Goal: Use online tool/utility: Utilize a website feature to perform a specific function

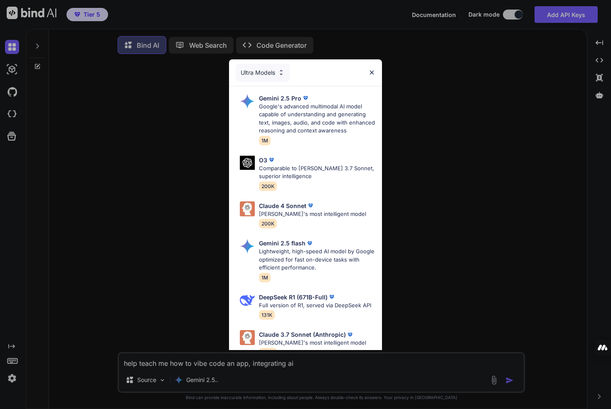
click at [13, 113] on div "Ultra Models Gemini 2.5 Pro Google's advanced multimodal AI model capable of un…" at bounding box center [305, 204] width 611 height 409
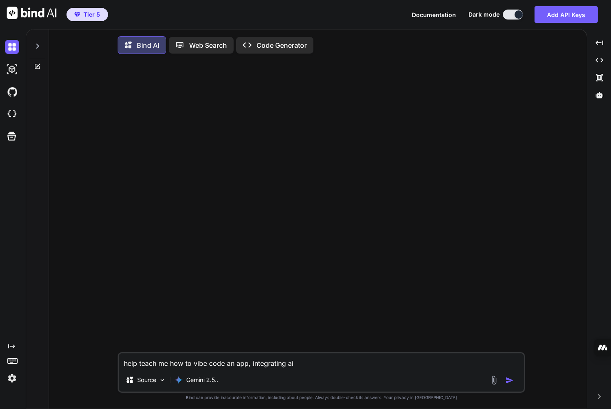
type textarea "x"
click at [13, 113] on img at bounding box center [12, 114] width 14 height 14
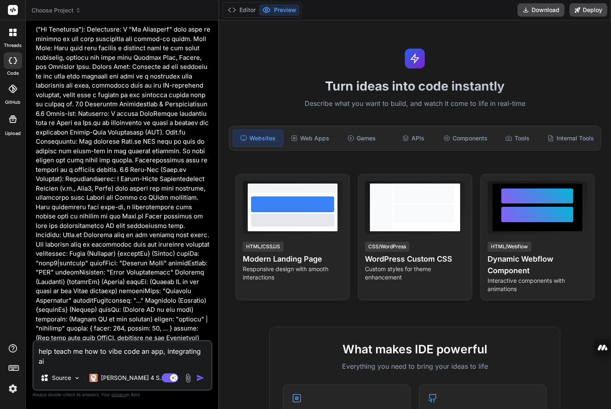
click at [119, 357] on textarea "help teach me how to vibe code an app, integrating ai" at bounding box center [122, 353] width 177 height 25
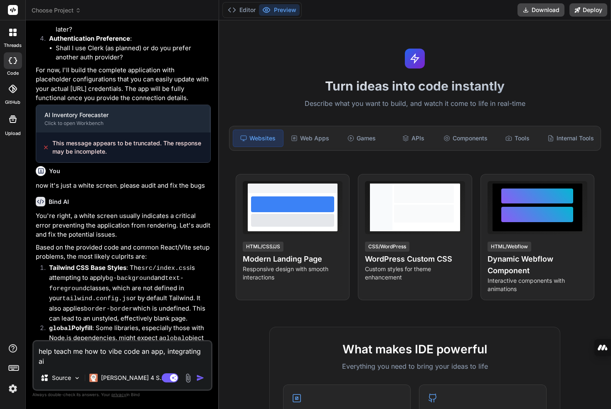
click at [119, 357] on textarea "help teach me how to vibe code an app, integrating ai" at bounding box center [122, 353] width 177 height 25
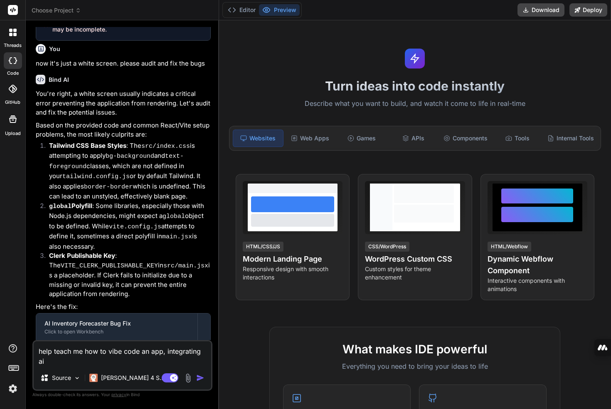
click at [119, 357] on textarea "help teach me how to vibe code an app, integrating ai" at bounding box center [122, 353] width 177 height 25
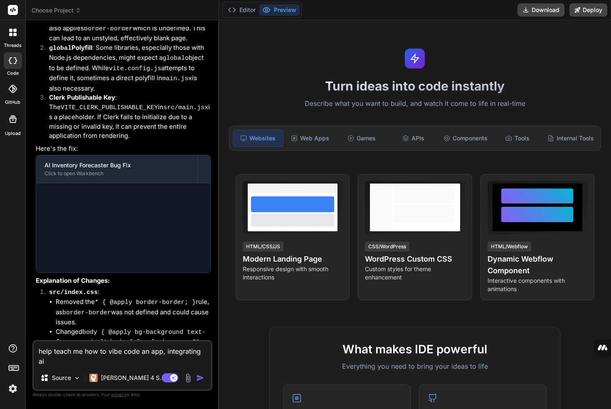
scroll to position [2128, 0]
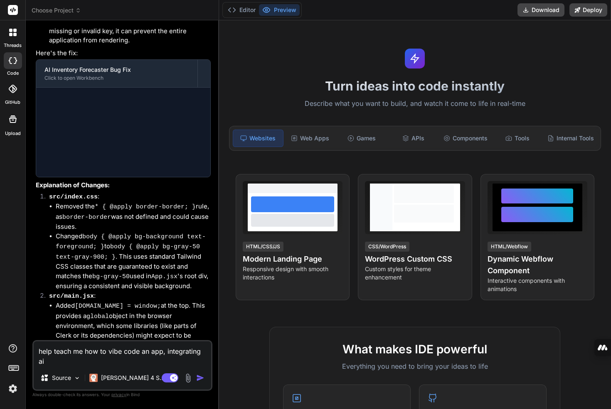
click at [119, 357] on textarea "help teach me how to vibe code an app, integrating ai" at bounding box center [122, 353] width 177 height 25
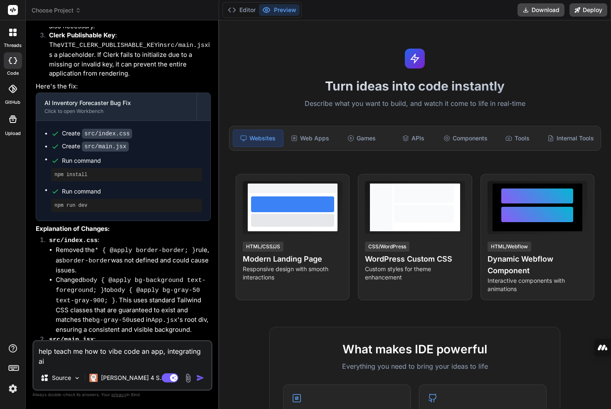
click at [12, 44] on label "threads" at bounding box center [13, 45] width 18 height 7
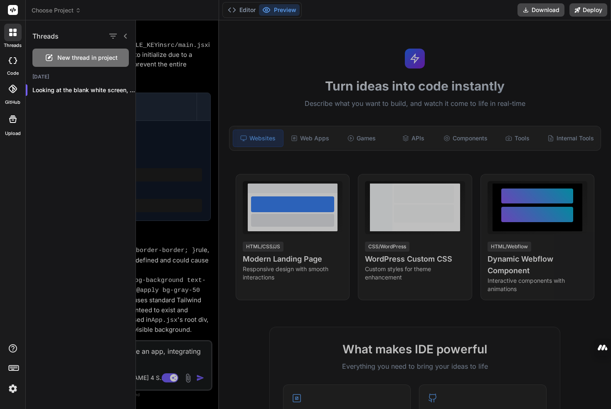
click at [90, 56] on span "New thread in project" at bounding box center [87, 58] width 60 height 8
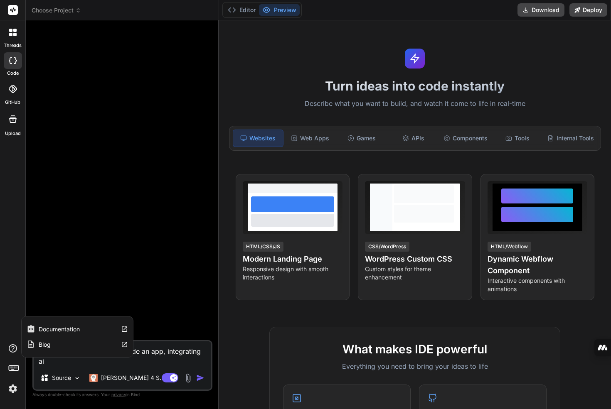
click at [13, 387] on img at bounding box center [13, 389] width 14 height 14
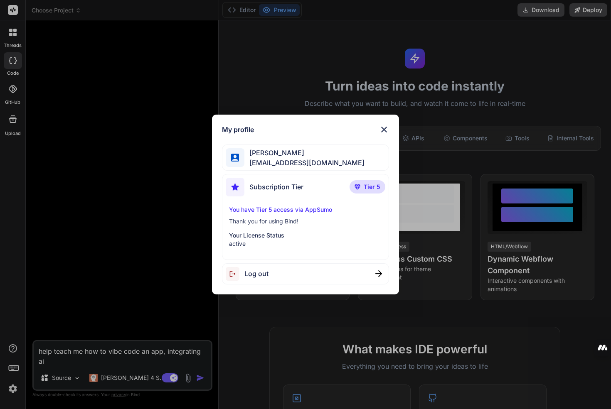
click at [13, 387] on div "My profile [PERSON_NAME] [PERSON_NAME][EMAIL_ADDRESS][DOMAIN_NAME] Subscription…" at bounding box center [305, 204] width 611 height 409
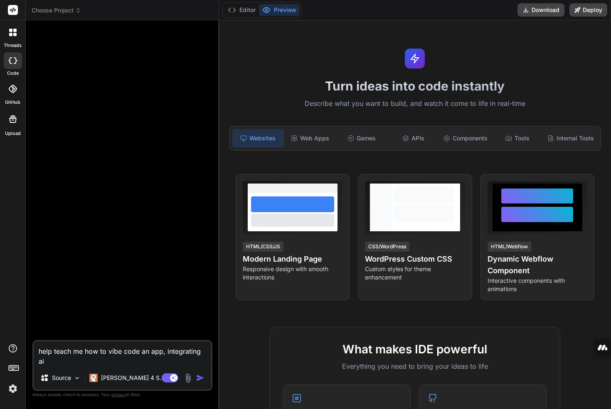
click at [65, 354] on textarea "help teach me how to vibe code an app, integrating ai" at bounding box center [122, 353] width 177 height 25
click at [167, 380] on rect at bounding box center [170, 377] width 17 height 9
click at [113, 354] on textarea "help teach me how to vibe code an app, integrating ai" at bounding box center [122, 353] width 177 height 25
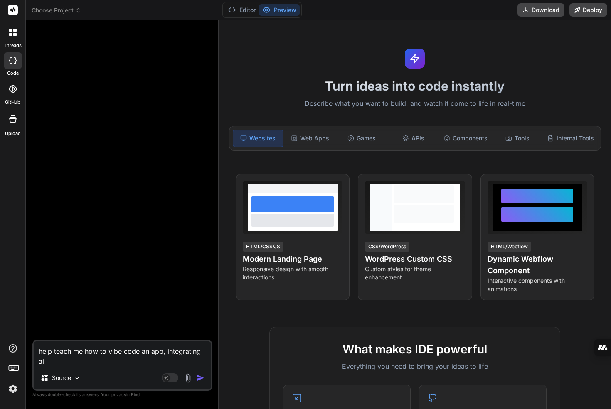
type textarea "x"
type textarea "T"
type textarea "x"
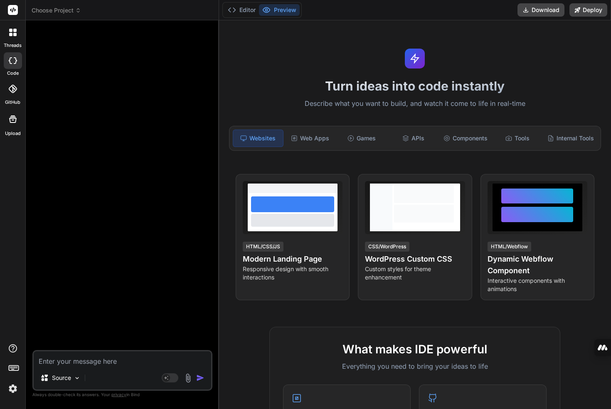
type textarea "x"
type textarea "C"
type textarea "x"
type textarea "Cr"
type textarea "x"
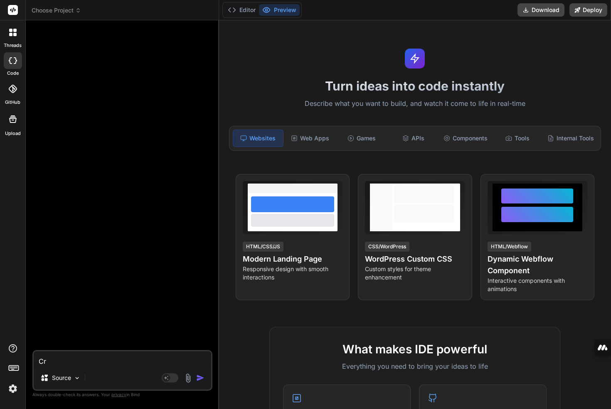
type textarea "Cre"
type textarea "x"
type textarea "Crea"
type textarea "x"
type textarea "Creat"
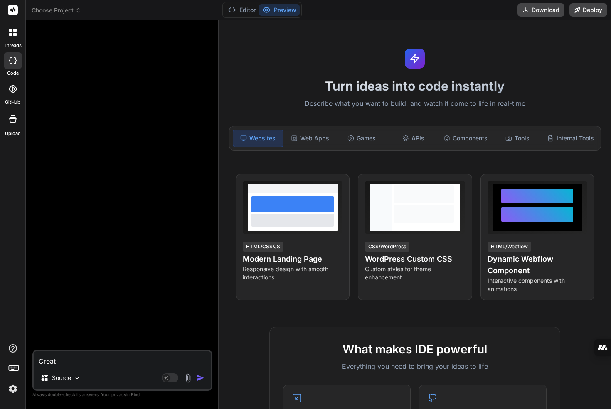
type textarea "x"
type textarea "Create"
type textarea "x"
type textarea "Create"
type textarea "x"
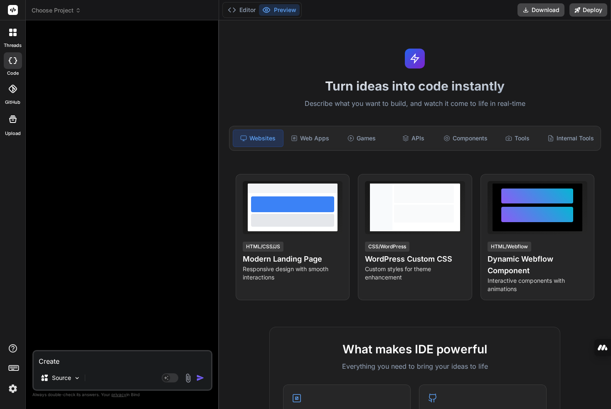
type textarea "Create a"
type textarea "x"
type textarea "Create a"
type textarea "x"
type textarea "Create a mi"
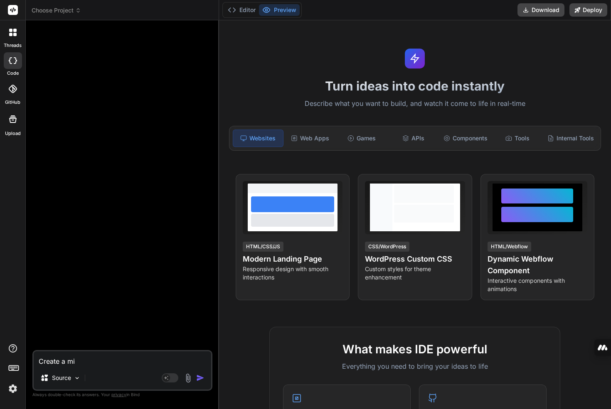
type textarea "x"
type textarea "Create a min"
type textarea "x"
type textarea "Create a mini"
type textarea "x"
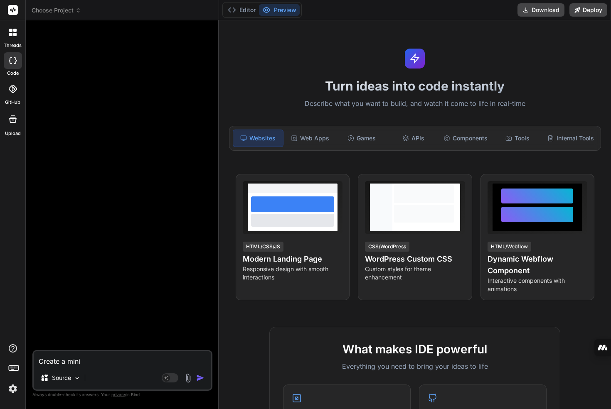
type textarea "Create a minim"
type textarea "x"
type textarea "Create a minima"
type textarea "x"
type textarea "Create a minimal"
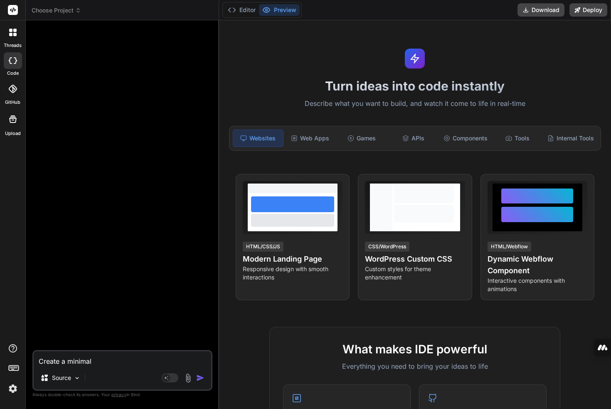
type textarea "x"
type textarea "Create a minimali"
type textarea "x"
type textarea "Create a minimalis"
type textarea "x"
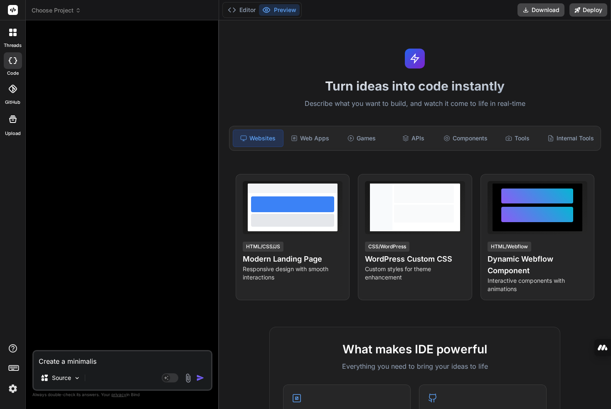
type textarea "Create a minimalist"
type textarea "x"
type textarea "Create a minimalist"
type textarea "x"
type textarea "Create a minimalist e"
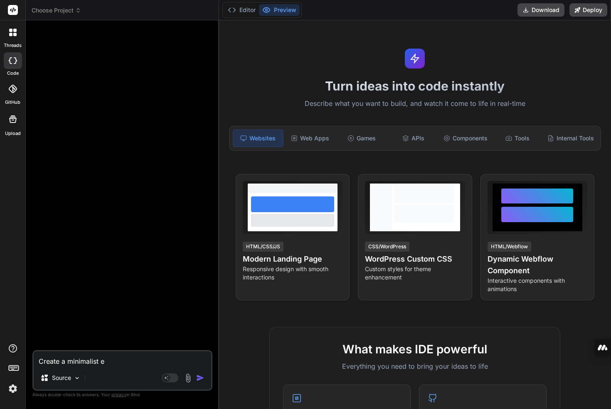
type textarea "x"
type textarea "Create a minimalist em"
type textarea "x"
type textarea "Create a minimalist ema"
type textarea "x"
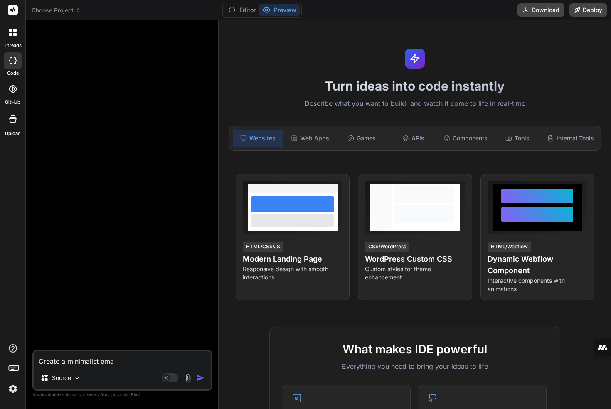
type textarea "Create a minimalist emai"
type textarea "x"
type textarea "Create a minimalist email"
type textarea "x"
type textarea "Create a minimalist email"
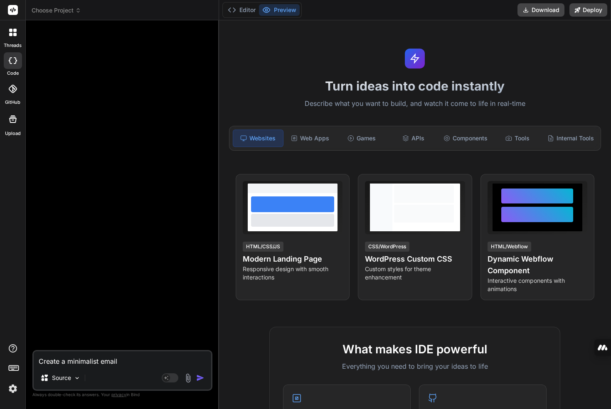
type textarea "x"
type textarea "Create a minimalist email o"
type textarea "x"
type textarea "Create a minimalist email op"
type textarea "x"
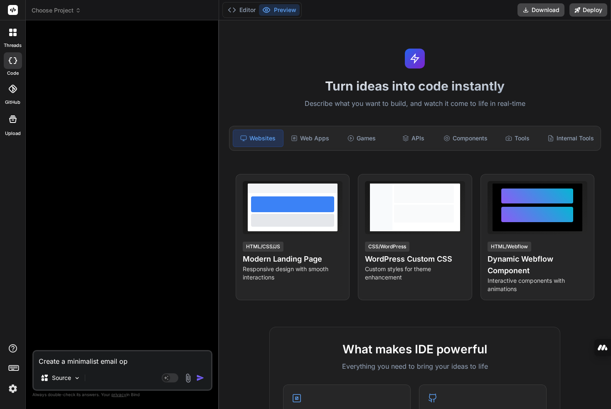
type textarea "Create a minimalist email opt"
type textarea "x"
type textarea "Create a minimalist email opt"
type textarea "x"
type textarea "Create a minimalist email opt i"
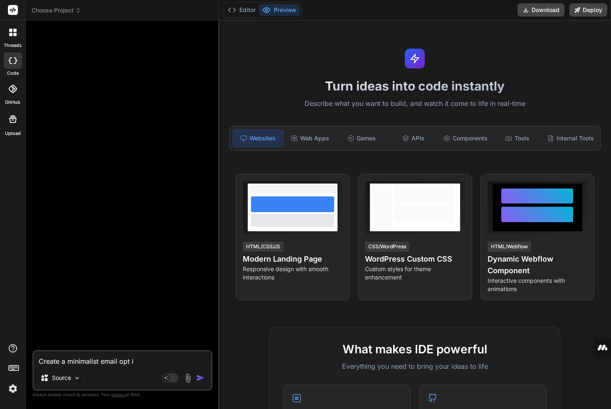
type textarea "x"
type textarea "Create a minimalist email opt in"
type textarea "x"
type textarea "Create a minimalist email opt in"
type textarea "x"
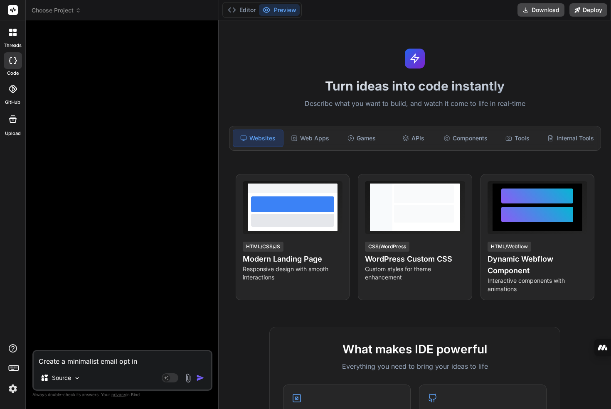
type textarea "Create a minimalist email opt in p"
type textarea "x"
type textarea "Create a minimalist email opt in pa"
type textarea "x"
type textarea "Create a minimalist email opt in pag"
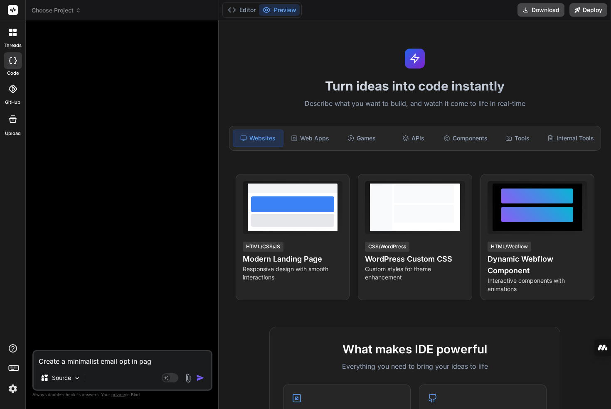
type textarea "x"
type textarea "Create a minimalist email opt in page"
type textarea "x"
type textarea "Create a minimalist email opt in page"
type textarea "x"
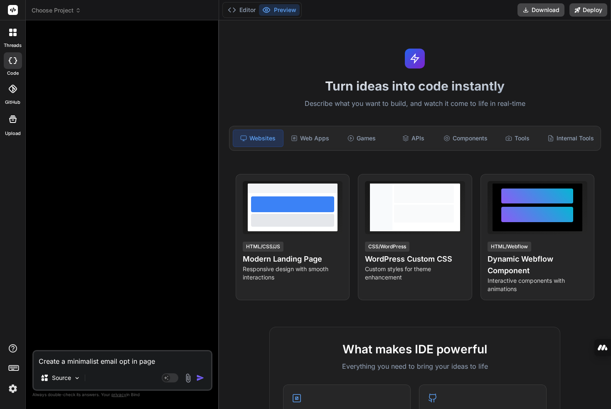
type textarea "Create a minimalist email opt in page f"
type textarea "x"
type textarea "Create a minimalist email opt in page fo"
type textarea "x"
type textarea "Create a minimalist email opt in page for"
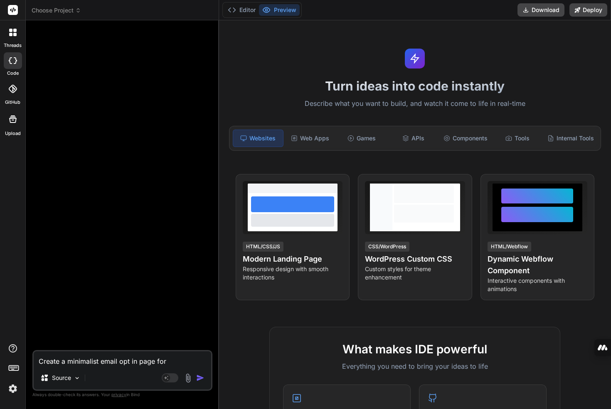
type textarea "x"
type textarea "Create a minimalist email opt in page for"
type textarea "x"
type textarea "Create a minimalist email opt in page for A"
type textarea "x"
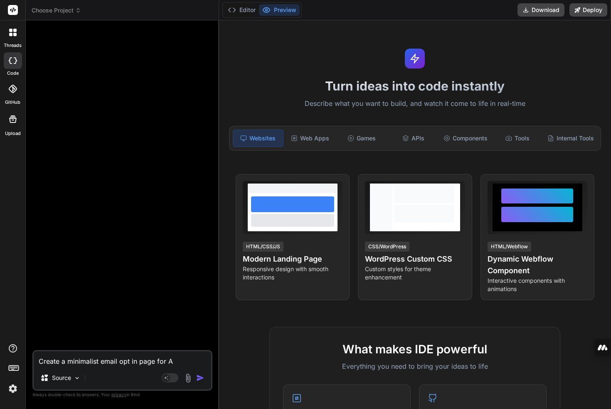
type textarea "Create a minimalist email opt in page for Ai"
type textarea "x"
type textarea "Create a minimalist email opt in page for Ai"
type textarea "x"
type textarea "Create a minimalist email opt in page for Ai o"
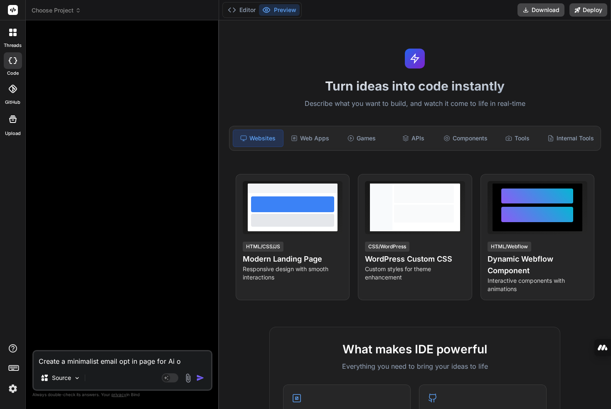
type textarea "x"
type textarea "Create a minimalist email opt in page for Ai op"
type textarea "x"
type textarea "Create a minimalist email opt in page for Ai oper"
type textarea "x"
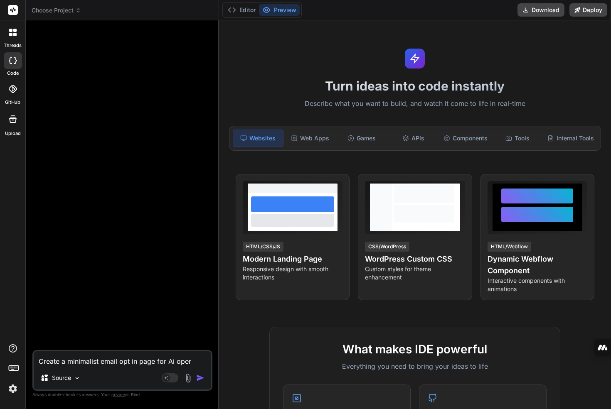
type textarea "Create a minimalist email opt in page for Ai opera"
type textarea "x"
type textarea "Create a minimalist email opt in page for Ai operat"
type textarea "x"
type textarea "Create a minimalist email opt in page for Ai operato"
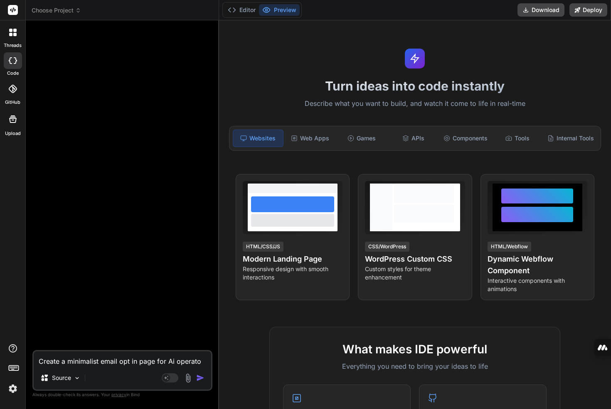
type textarea "x"
type textarea "Create a minimalist email opt in page for Ai operator"
type textarea "x"
type textarea "Create a minimalist email opt in page for Ai operators"
type textarea "x"
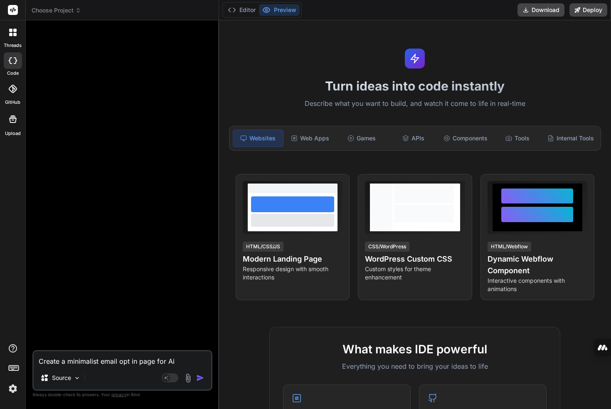
type textarea "Create a minimalist email opt in page for Ai operators."
type textarea "x"
type textarea "Create a minimalist email opt in page for Ai operators."
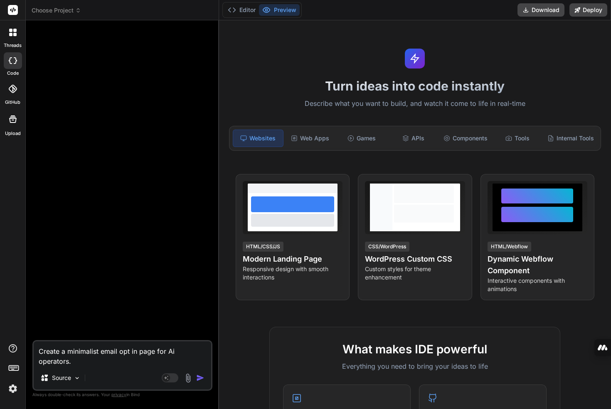
type textarea "x"
type textarea "Create a minimalist email opt in page for Ai operators. C"
type textarea "x"
type textarea "Create a minimalist email opt in page for Ai operators. Co"
type textarea "x"
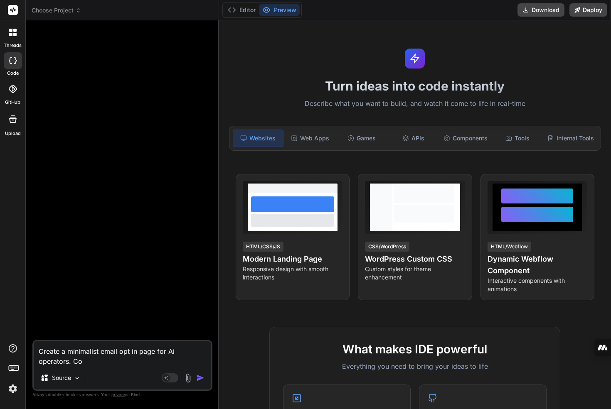
type textarea "Create a minimalist email opt in page for Ai operators. Col"
type textarea "x"
type textarea "Create a minimalist email opt in page for Ai operators. Coll"
type textarea "x"
type textarea "Create a minimalist email opt in page for Ai operators. Colle"
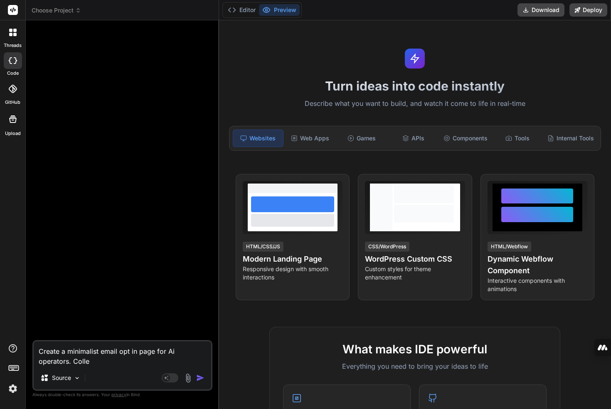
type textarea "x"
type textarea "Create a minimalist email opt in page for Ai operators. Collec"
type textarea "x"
type textarea "Create a minimalist email opt in page for Ai operators. Collect"
type textarea "x"
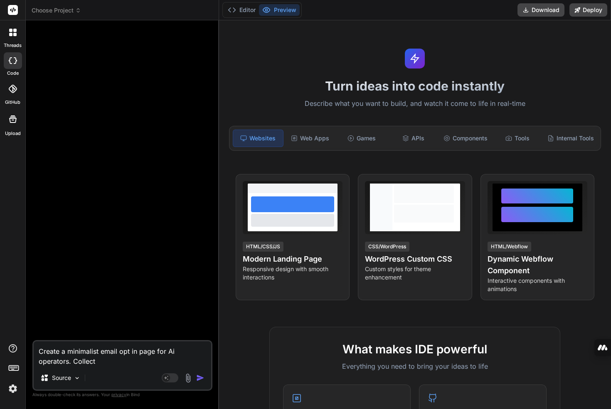
type textarea "Create a minimalist email opt in page for Ai operators. Collect"
type textarea "x"
type textarea "Create a minimalist email opt in page for Ai operators. Collect f"
type textarea "x"
type textarea "Create a minimalist email opt in page for Ai operators. Collect"
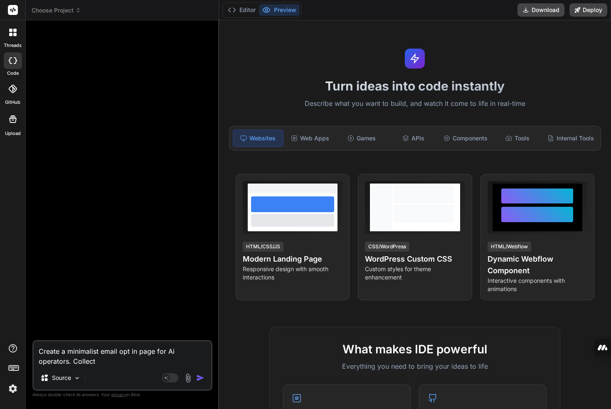
type textarea "x"
type textarea "Create a minimalist email opt in page for Ai operators. Collect N"
type textarea "x"
type textarea "Create a minimalist email opt in page for Ai operators. Collect Na"
type textarea "x"
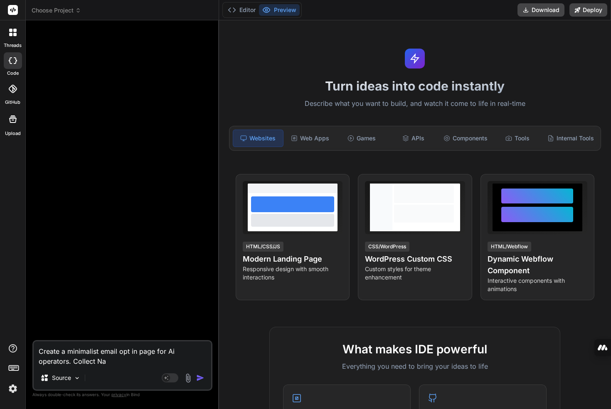
type textarea "Create a minimalist email opt in page for Ai operators. Collect Nam"
type textarea "x"
type textarea "Create a minimalist email opt in page for Ai operators. Collect Name"
type textarea "x"
type textarea "Create a minimalist email opt in page for Ai operators. Collect Name"
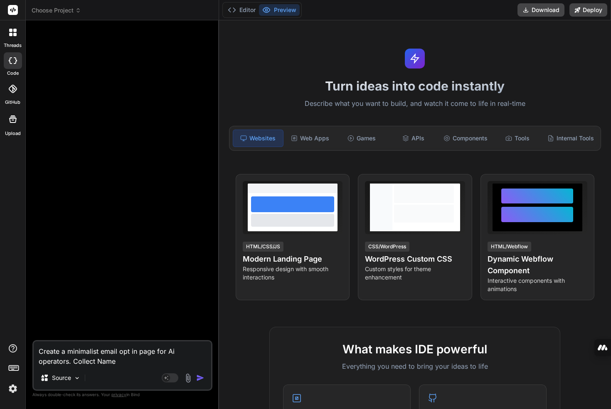
type textarea "x"
type textarea "Create a minimalist email opt in page for Ai operators. Collect Name a"
type textarea "x"
type textarea "Create a minimalist email opt in page for Ai operators. Collect Name an"
type textarea "x"
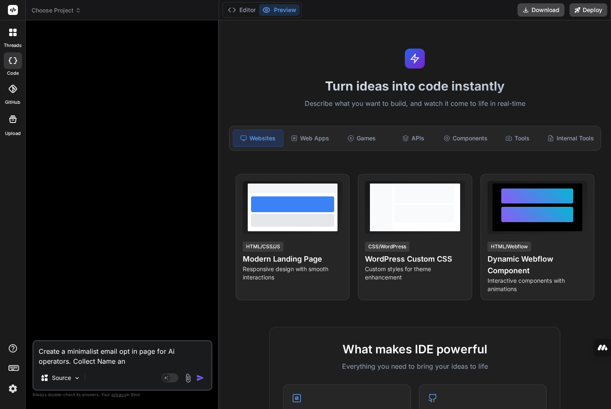
type textarea "Create a minimalist email opt in page for Ai operators. Collect Name and"
type textarea "x"
type textarea "Create a minimalist email opt in page for Ai operators. Collect Name and"
type textarea "x"
type textarea "Create a minimalist email opt in page for Ai operators. Collect Name and e"
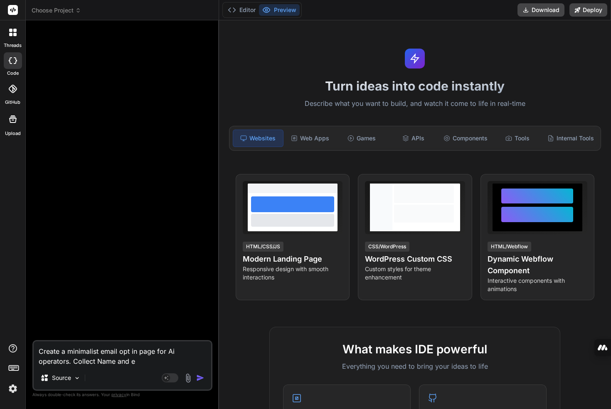
type textarea "x"
type textarea "Create a minimalist email opt in page for Ai operators. Collect Name and em"
type textarea "x"
type textarea "Create a minimalist email opt in page for Ai operators. Collect Name and ema"
type textarea "x"
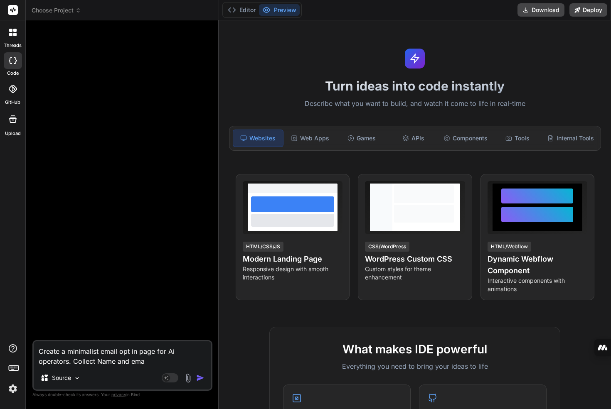
type textarea "Create a minimalist email opt in page for Ai operators. Collect Name and emai"
type textarea "x"
type textarea "Create a minimalist email opt in page for Ai operators. Collect Name and email"
type textarea "x"
type textarea "Create a minimalist email opt in page for Ai operators. Collect Name and email"
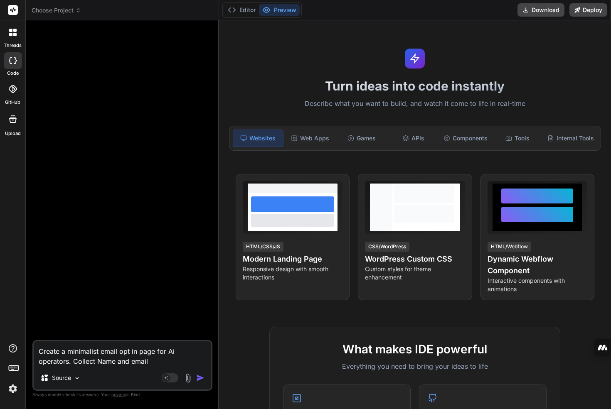
type textarea "x"
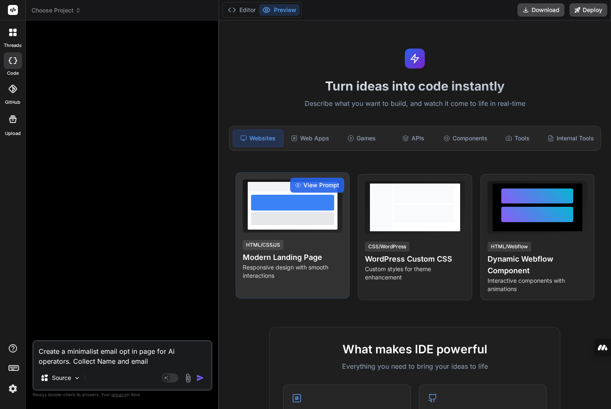
type textarea "Create a minimalist email opt in page for Ai operators. Collect Name and email"
click at [312, 221] on div at bounding box center [292, 218] width 83 height 12
click at [301, 187] on div "View Prompt" at bounding box center [317, 185] width 54 height 15
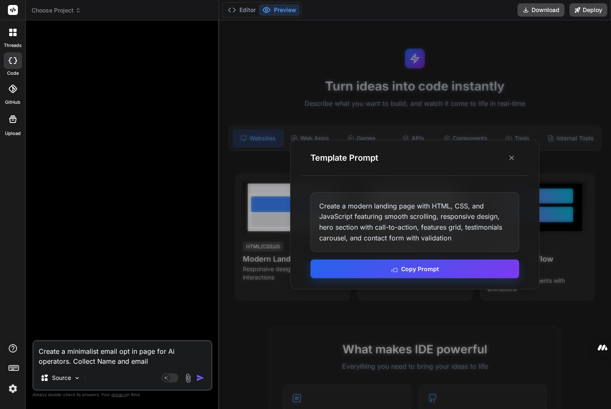
click at [349, 271] on button "Copy Prompt" at bounding box center [414, 269] width 209 height 19
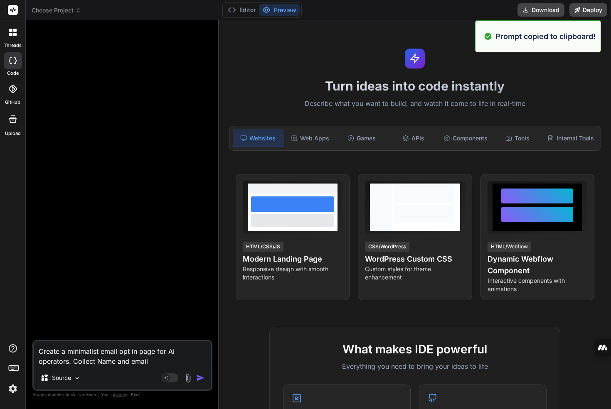
click at [155, 362] on textarea "Create a minimalist email opt in page for Ai operators. Collect Name and email" at bounding box center [122, 353] width 177 height 25
type textarea "x"
type textarea "Create a minimalist email opt in page for Ai operators. Collect Name and email"
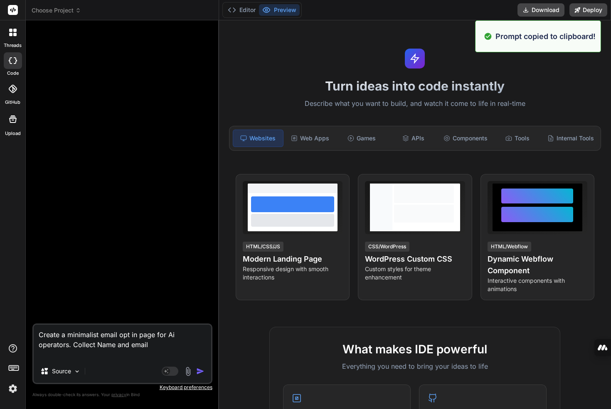
paste textarea "Create a modern landing page with HTML, CSS, and JavaScript featuring smooth sc…"
type textarea "x"
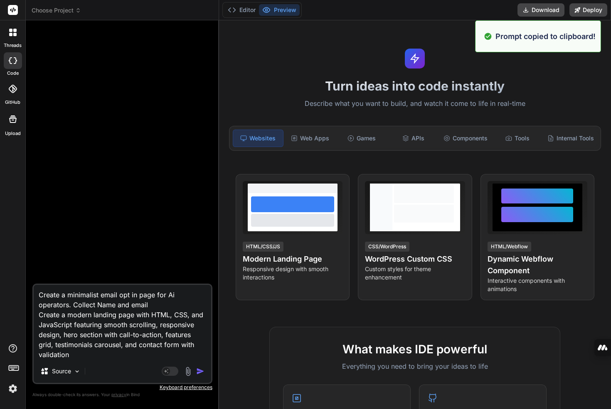
type textarea "Create a minimalist email opt in page for Ai operators. Collect Name and email …"
click at [200, 371] on img "button" at bounding box center [200, 371] width 8 height 8
type textarea "x"
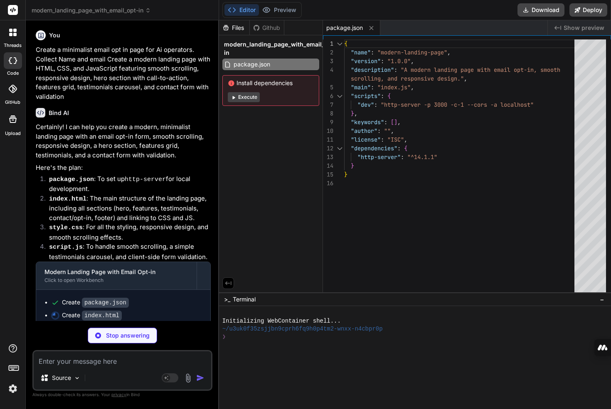
type textarea "x"
type textarea "</div> </footer> <script src="script.js"></script> </body> </html>"
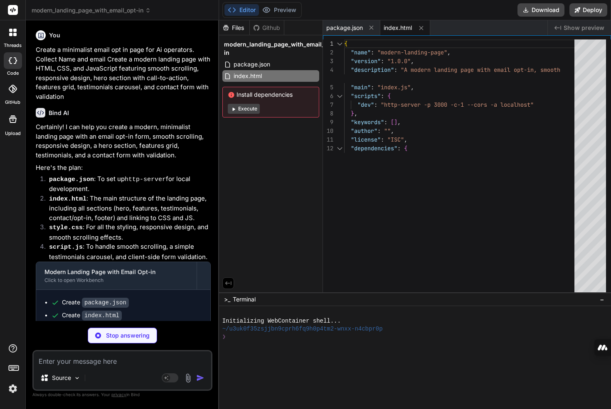
type textarea "x"
type textarea ".contact-section .subtitle { font-size: 1em; } }"
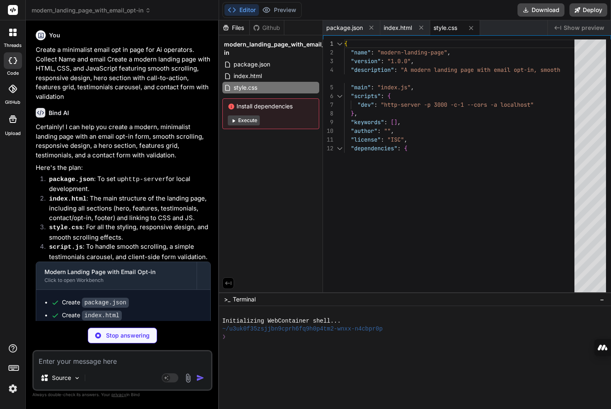
type textarea "x"
type textarea "formSuccess.style.display = 'block'; contactForm.reset(); // Clear the form } }…"
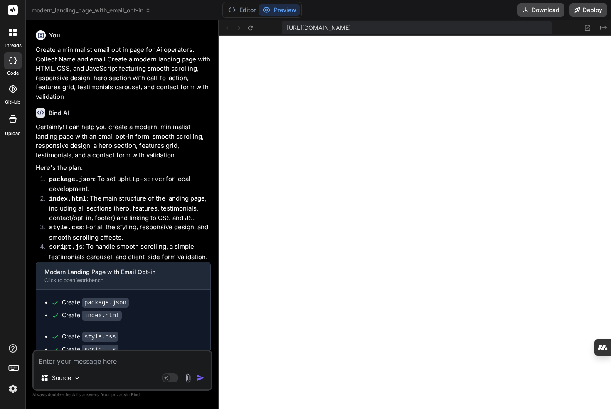
scroll to position [355, 0]
click at [114, 362] on textarea at bounding box center [122, 358] width 177 height 15
type textarea "x"
type textarea "W"
type textarea "x"
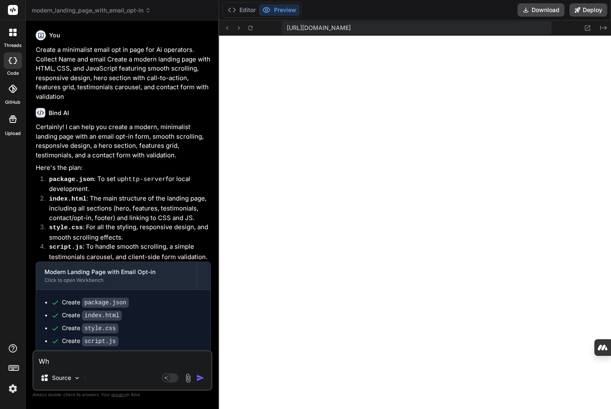
type textarea "Whe"
type textarea "x"
type textarea "Whem"
type textarea "x"
type textarea "Whem"
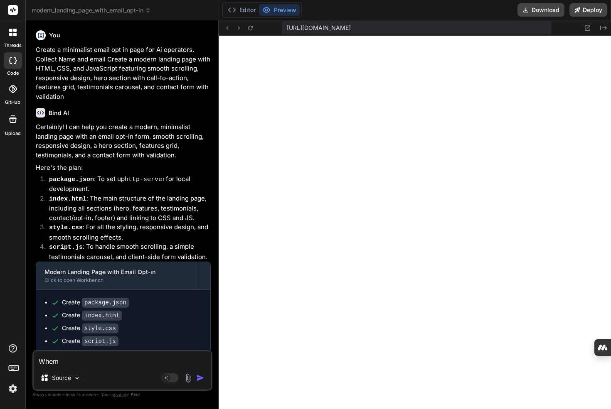
type textarea "x"
type textarea "Whem"
type textarea "x"
type textarea "Whe"
type textarea "x"
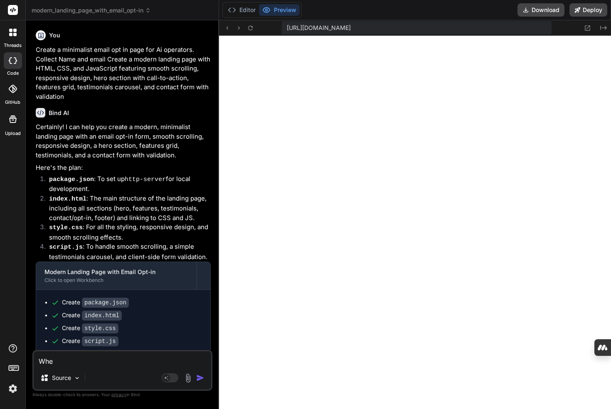
type textarea "When"
type textarea "x"
type textarea "When"
type textarea "x"
type textarea "When s"
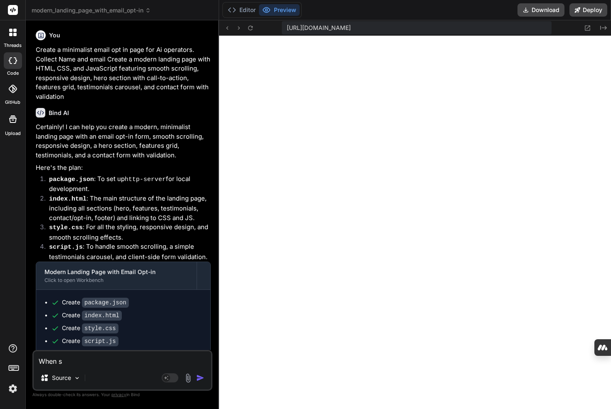
type textarea "x"
type textarea "When so"
type textarea "x"
type textarea "When som"
type textarea "x"
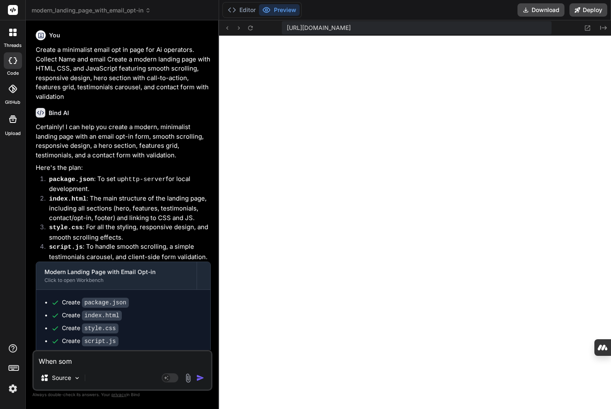
type textarea "When some"
paste textarea "[URL][DOMAIN_NAME]"
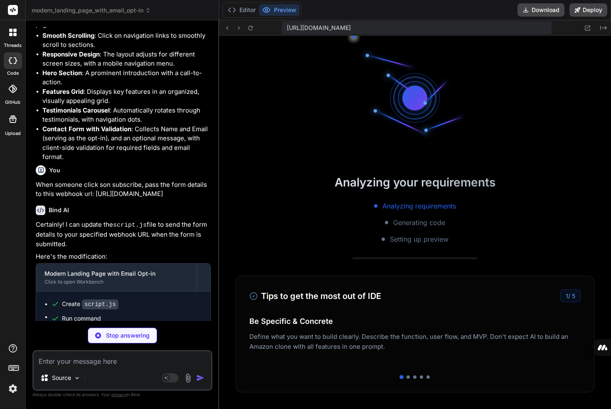
scroll to position [710, 0]
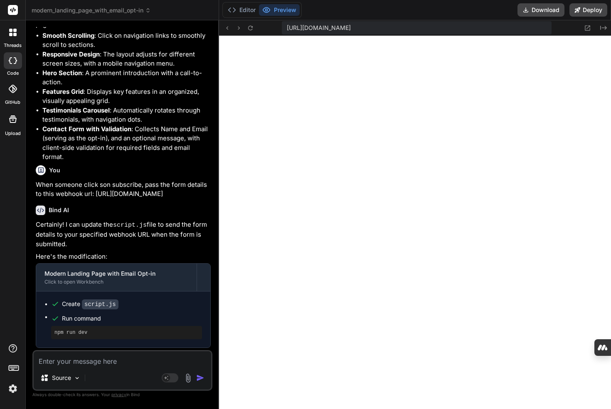
click at [14, 62] on icon at bounding box center [13, 60] width 8 height 7
click at [12, 58] on icon at bounding box center [13, 60] width 8 height 7
click at [15, 29] on icon at bounding box center [14, 30] width 3 height 3
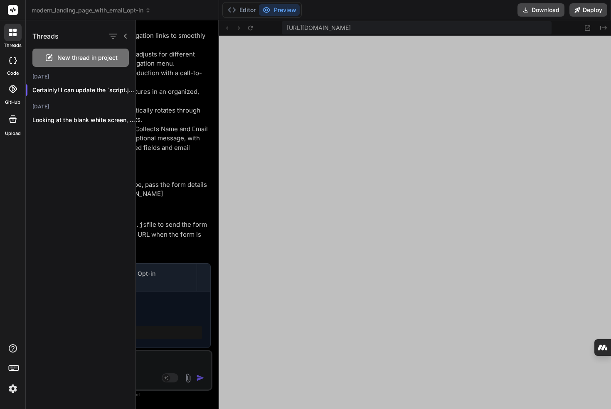
click at [12, 390] on img at bounding box center [13, 389] width 14 height 14
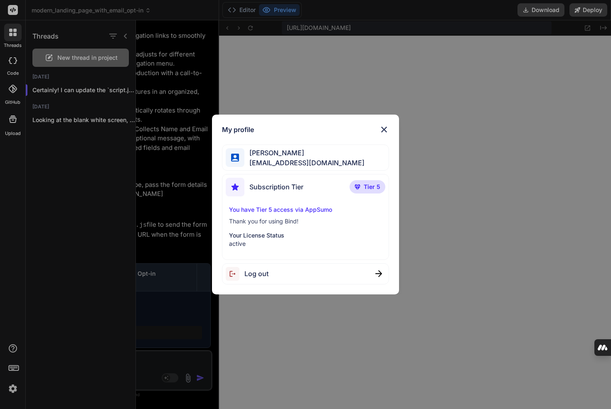
click at [12, 387] on div "My profile [PERSON_NAME] [PERSON_NAME][EMAIL_ADDRESS][DOMAIN_NAME] Subscription…" at bounding box center [305, 204] width 611 height 409
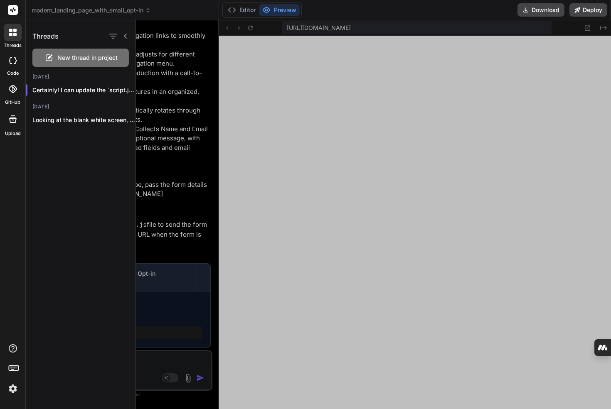
click at [93, 13] on span "modern_landing_page_with_email_opt-in" at bounding box center [91, 10] width 119 height 8
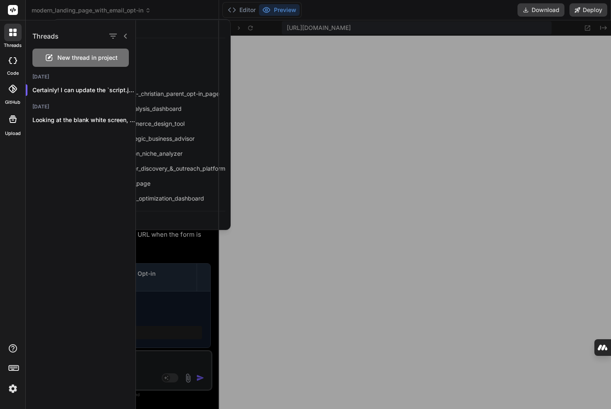
click at [93, 11] on div at bounding box center [305, 204] width 611 height 409
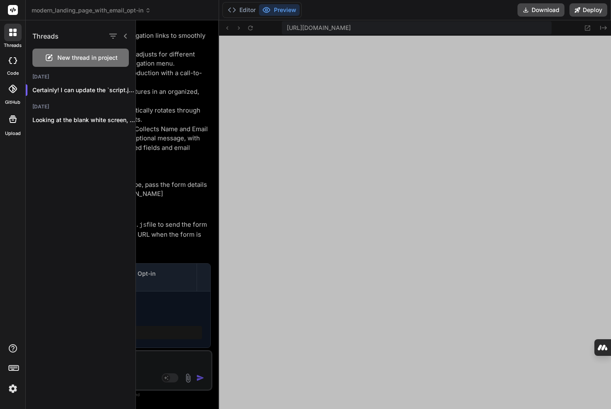
click at [93, 10] on span "modern_landing_page_with_email_opt-in" at bounding box center [91, 10] width 119 height 8
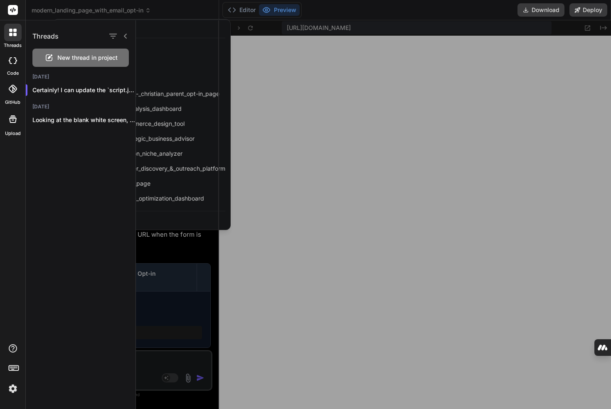
click at [93, 10] on div at bounding box center [305, 204] width 611 height 409
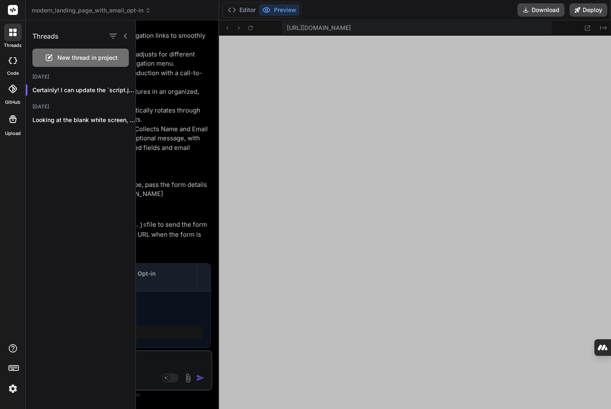
click at [12, 32] on icon at bounding box center [12, 32] width 7 height 7
click at [125, 35] on icon at bounding box center [125, 36] width 3 height 5
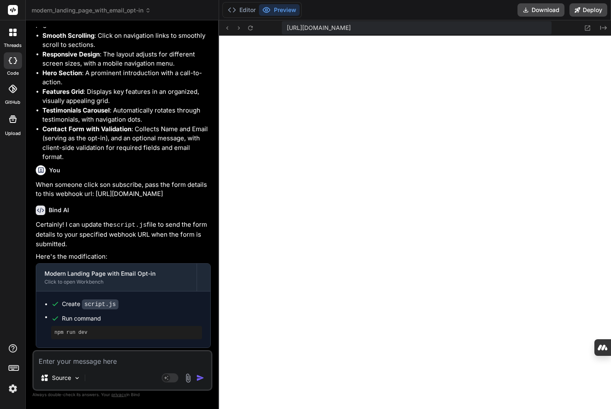
click at [110, 15] on header "modern_landing_page_with_email_opt-in Created with Pixso." at bounding box center [122, 10] width 193 height 20
click at [110, 9] on span "modern_landing_page_with_email_opt-in" at bounding box center [91, 10] width 119 height 8
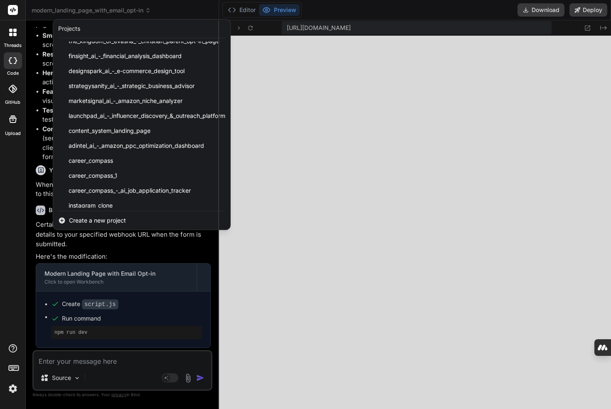
scroll to position [52, 0]
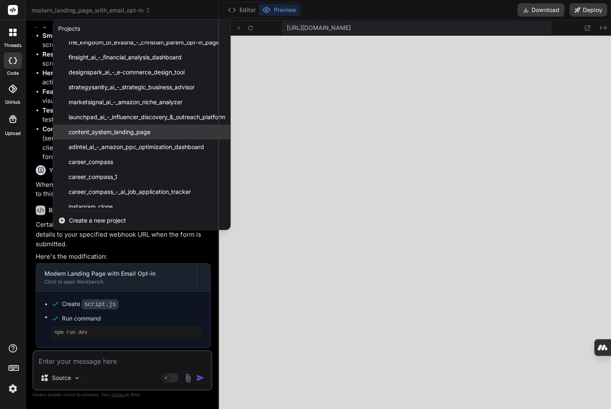
click at [123, 131] on span "content_system_landing_page" at bounding box center [110, 132] width 82 height 8
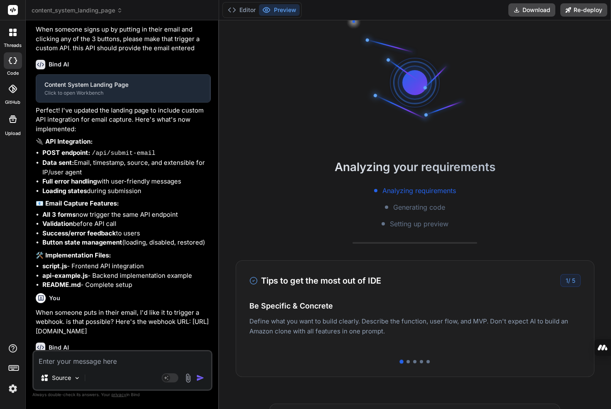
scroll to position [789, 0]
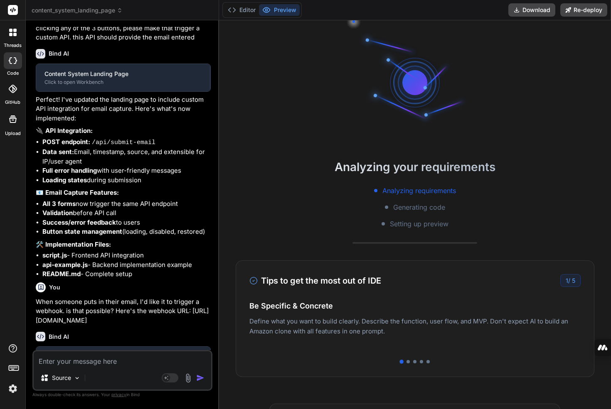
click at [93, 11] on span "content_system_landing_page" at bounding box center [77, 10] width 91 height 8
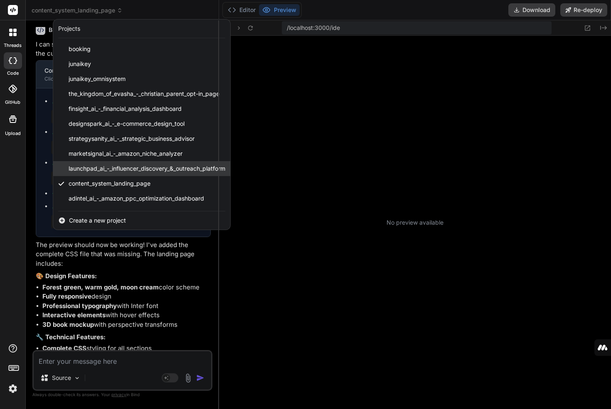
scroll to position [884, 0]
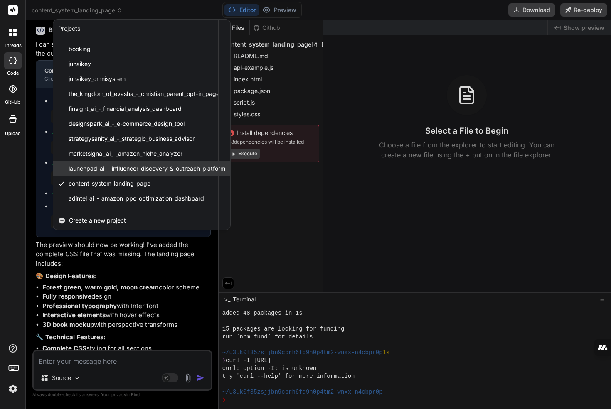
click at [162, 172] on span "launchpad_ai_-_influencer_discovery_&_outreach_platform" at bounding box center [147, 168] width 157 height 8
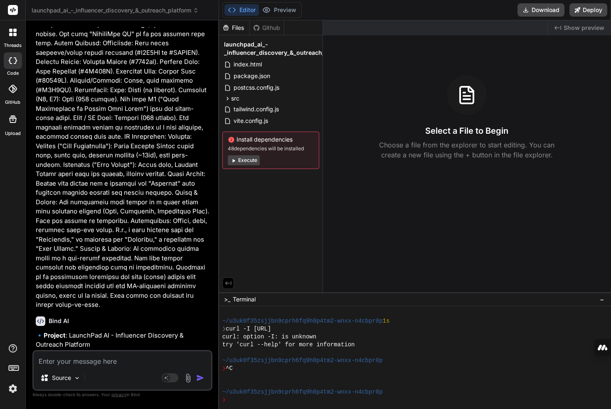
scroll to position [0, 0]
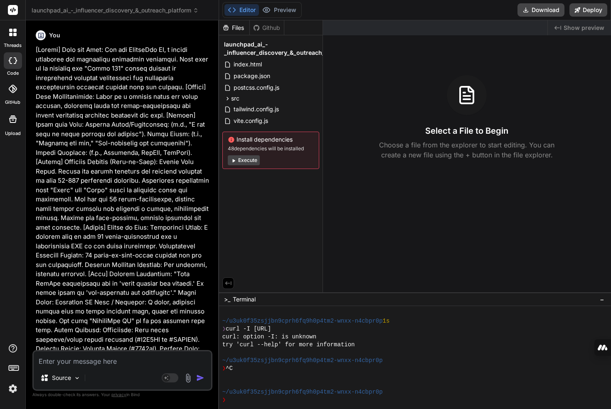
click at [117, 10] on span "launchpad_ai_-_influencer_discovery_&_outreach_platform" at bounding box center [115, 10] width 167 height 8
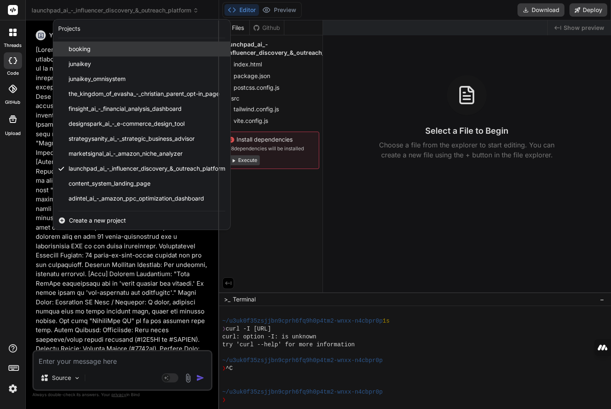
click at [123, 51] on div "booking" at bounding box center [141, 49] width 177 height 15
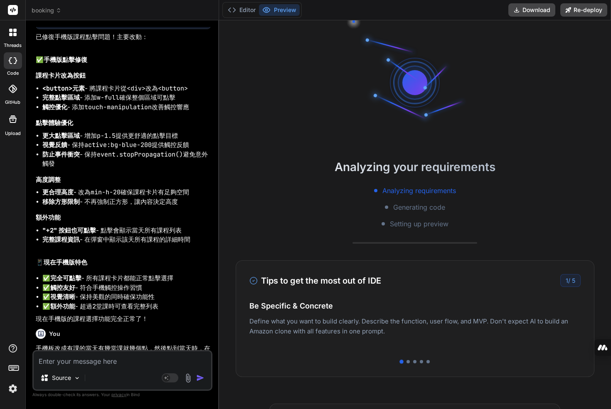
scroll to position [1534, 0]
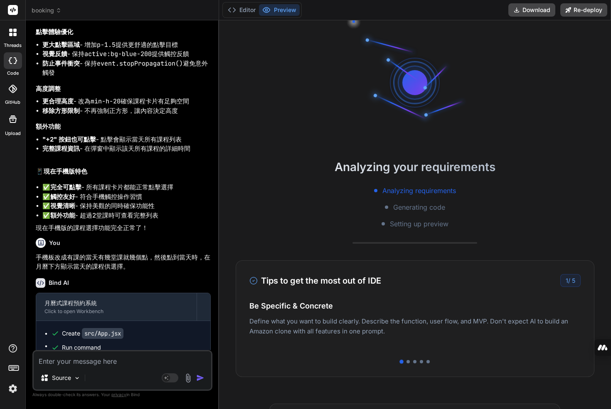
click at [54, 7] on span "booking" at bounding box center [47, 10] width 30 height 8
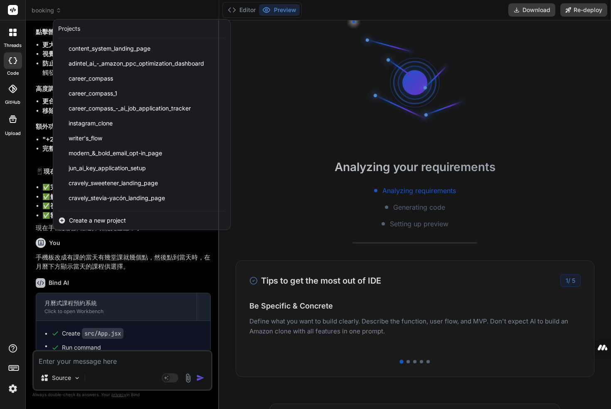
scroll to position [125, 0]
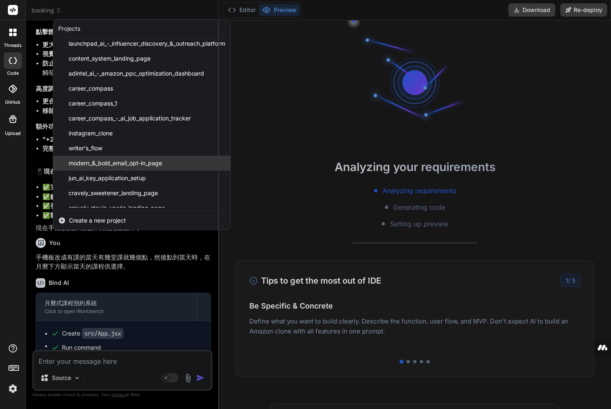
click at [147, 161] on span "modern_&_bold_email_opt-in_page" at bounding box center [115, 163] width 93 height 8
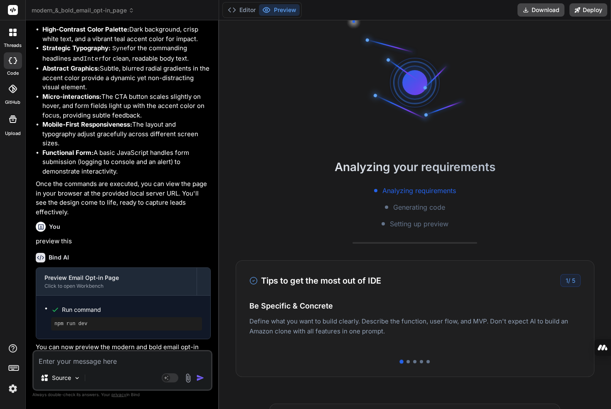
scroll to position [1144, 0]
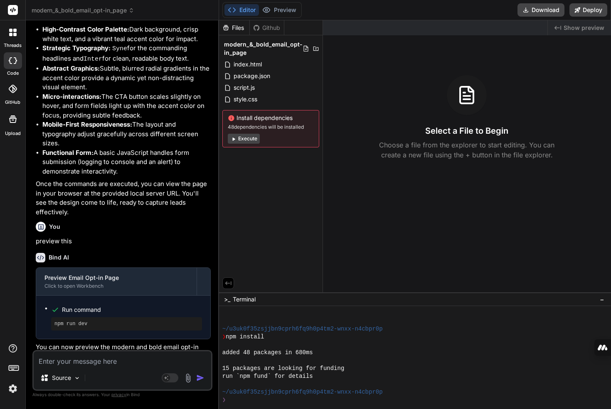
click at [251, 135] on button "Execute" at bounding box center [244, 139] width 32 height 10
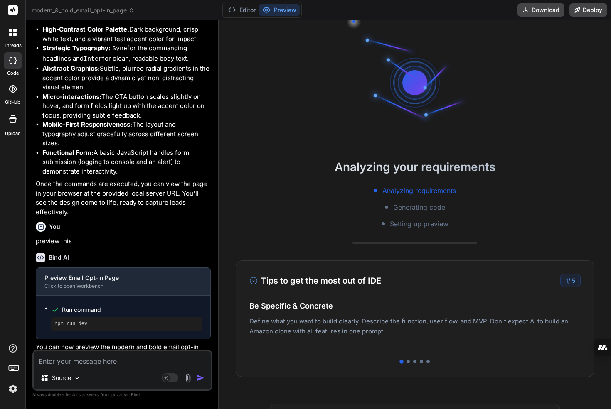
click at [93, 362] on textarea at bounding box center [122, 358] width 177 height 15
paste textarea "[URL][DOMAIN_NAME]"
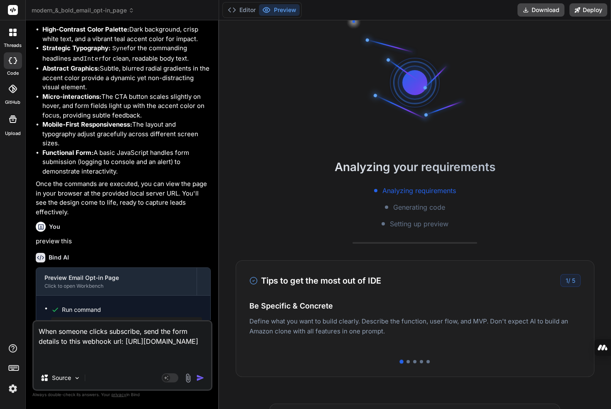
click at [282, 7] on button "Preview" at bounding box center [279, 10] width 41 height 12
click at [245, 11] on button "Editor" at bounding box center [241, 10] width 34 height 12
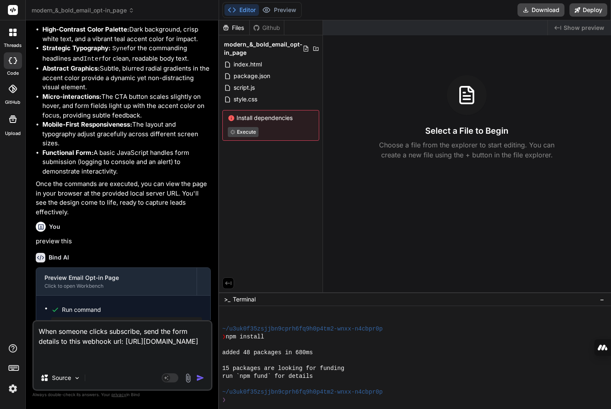
click at [385, 163] on div "Created with Pixso. Show preview Select a File to Begin Choose a file from the …" at bounding box center [467, 156] width 288 height 272
click at [250, 238] on div "Files Github modern_&_bold_email_opt-in_page index.html package.json script.js …" at bounding box center [271, 156] width 104 height 272
click at [103, 363] on textarea "When someone clicks subscribe, send the form details to this webhook url: [URL]…" at bounding box center [122, 343] width 177 height 45
click at [102, 356] on textarea "When someone clicks subscribe, send the form details to this webhook url: [URL]…" at bounding box center [122, 343] width 177 height 45
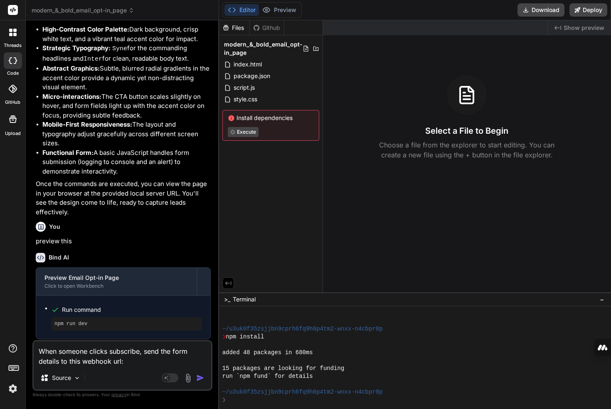
paste textarea "[URL][DOMAIN_NAME]"
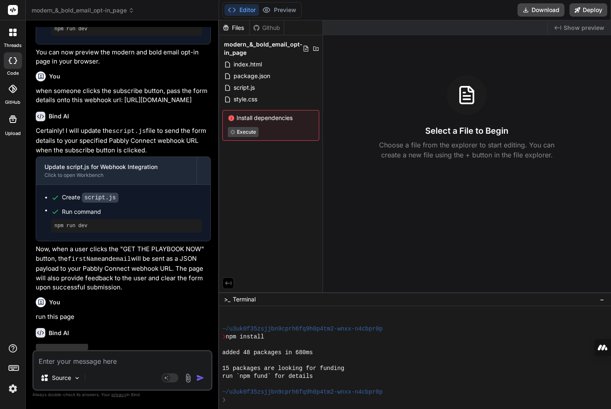
scroll to position [1791, 0]
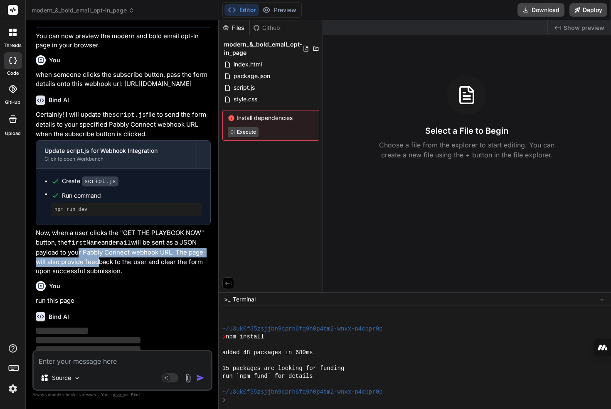
drag, startPoint x: 75, startPoint y: 237, endPoint x: 98, endPoint y: 248, distance: 25.3
click at [97, 248] on p "Now, when a user clicks the "GET THE PLAYBOOK NOW" button, the firstName and em…" at bounding box center [123, 252] width 175 height 48
click at [98, 248] on p "Now, when a user clicks the "GET THE PLAYBOOK NOW" button, the firstName and em…" at bounding box center [123, 252] width 175 height 48
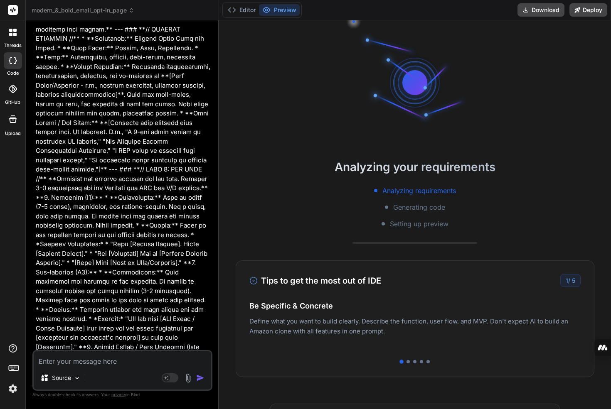
scroll to position [0, 0]
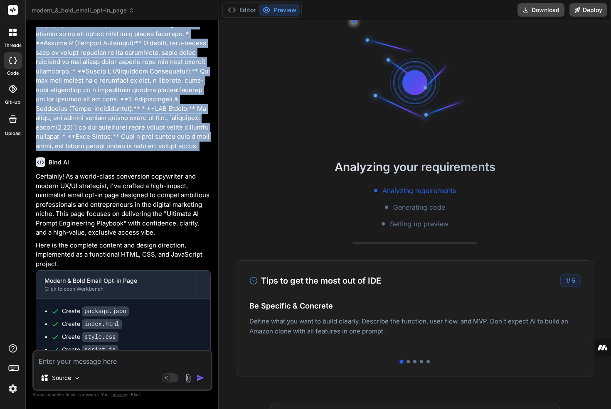
scroll to position [999, 0]
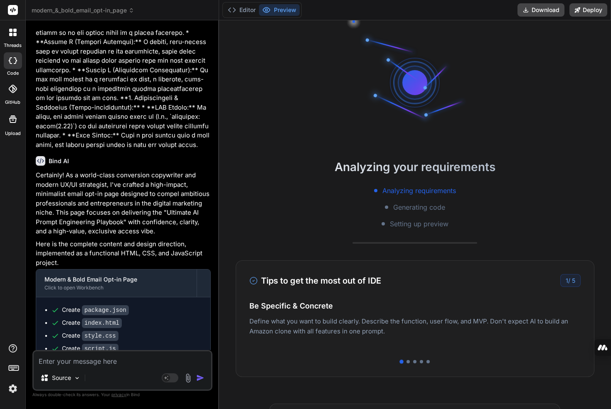
click at [15, 34] on icon at bounding box center [14, 34] width 3 height 3
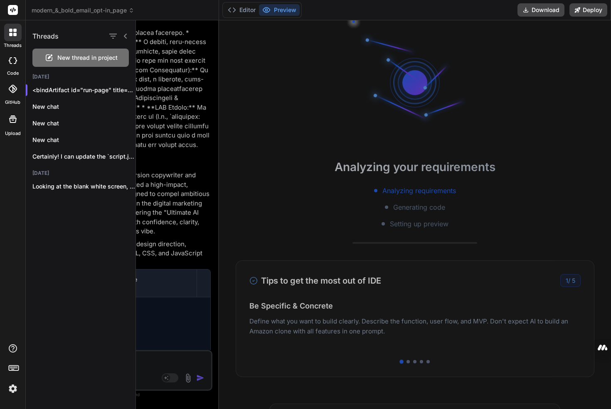
click at [68, 59] on span "New thread in project" at bounding box center [87, 58] width 60 height 8
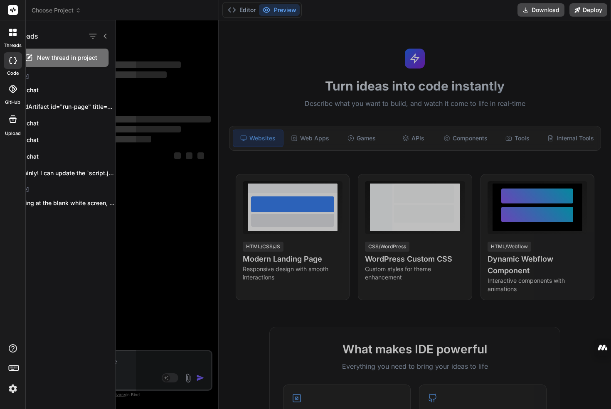
scroll to position [0, 0]
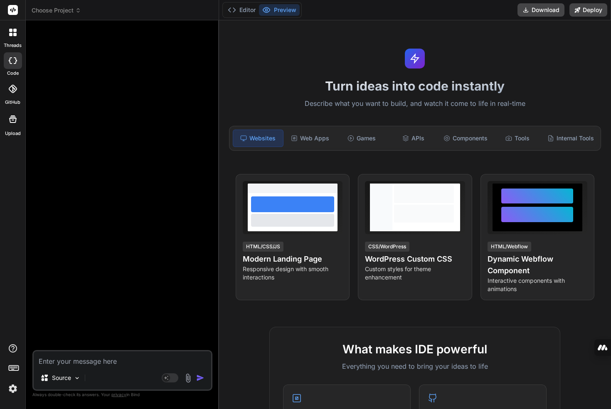
click at [108, 363] on textarea at bounding box center [122, 358] width 177 height 15
paste textarea "### **Prompt for a Modern & Bold Email Opt-in Page** **You are a world-class co…"
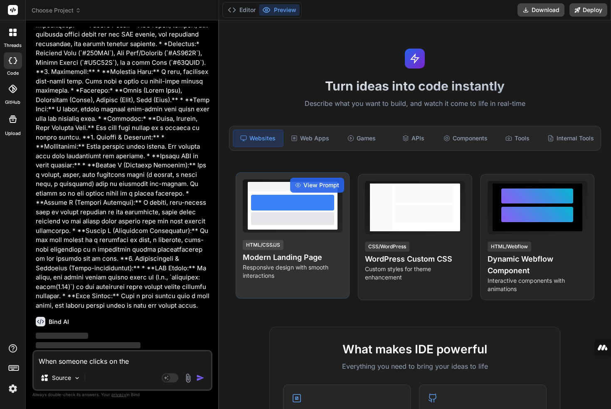
scroll to position [838, 0]
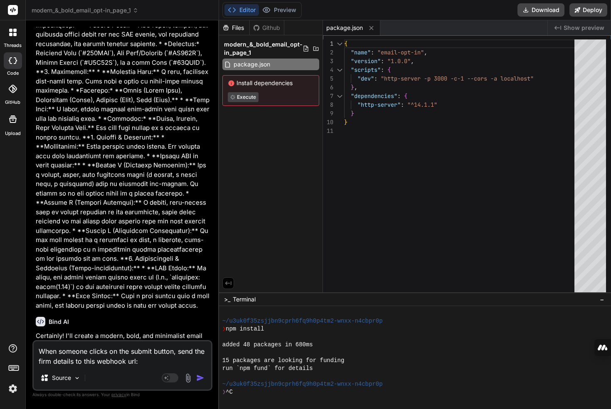
paste textarea "### **Prompt for a Modern & Bold Email Opt-in Page** **You are a world-class co…"
click at [42, 361] on textarea "When someone clicks on the submit button, send the firm details to this webhook…" at bounding box center [122, 353] width 177 height 25
drag, startPoint x: 42, startPoint y: 361, endPoint x: 45, endPoint y: 350, distance: 11.2
click at [42, 361] on textarea "When someone clicks on the submit button, send the firm details to this webhook…" at bounding box center [122, 353] width 177 height 25
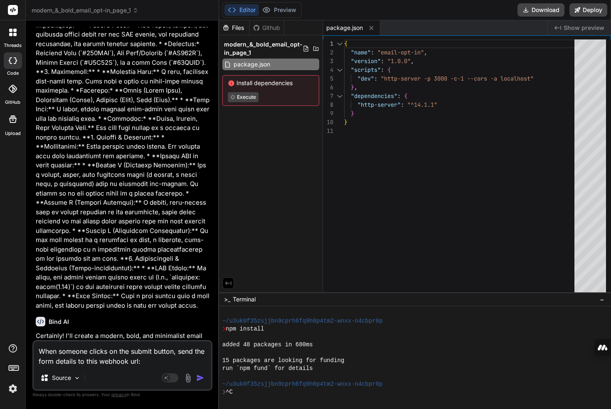
click at [151, 363] on textarea "When someone clicks on the submit button, send the form details to this webhook…" at bounding box center [122, 353] width 177 height 25
paste textarea "[URL][DOMAIN_NAME]"
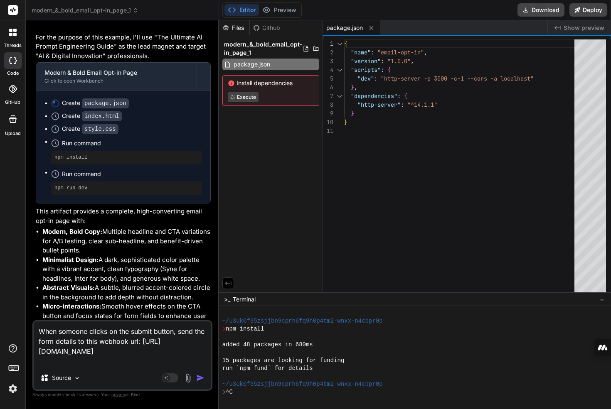
scroll to position [1229, 0]
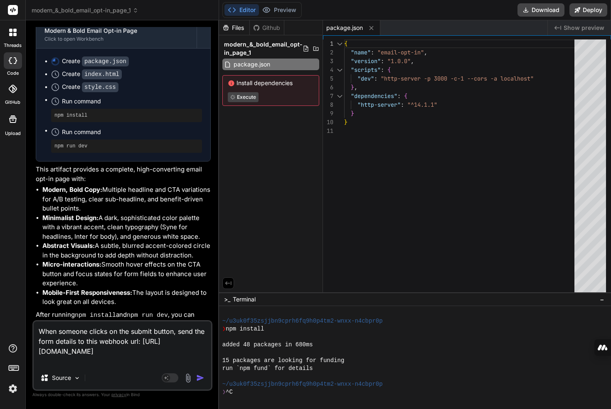
click at [254, 241] on div "Files Github modern_&_bold_email_opt-in_page_1 package.json Install dependencie…" at bounding box center [271, 156] width 104 height 272
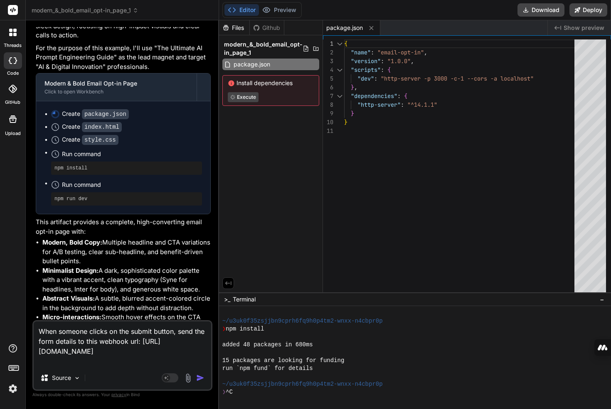
scroll to position [1139, 0]
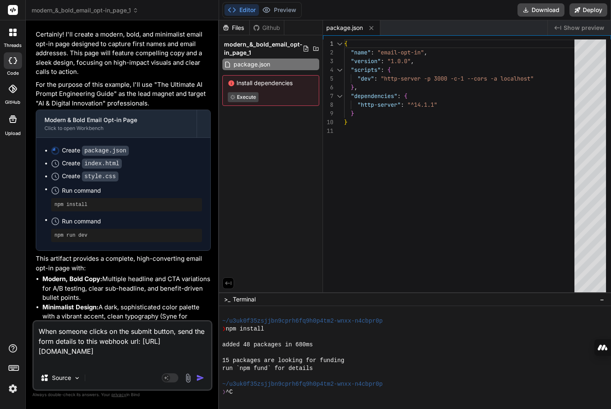
click at [97, 86] on p "For the purpose of this example, I'll use "The Ultimate AI Prompt Engineering G…" at bounding box center [123, 94] width 175 height 28
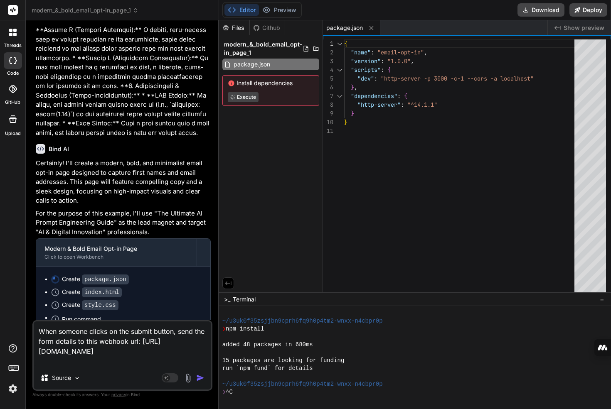
scroll to position [836, 0]
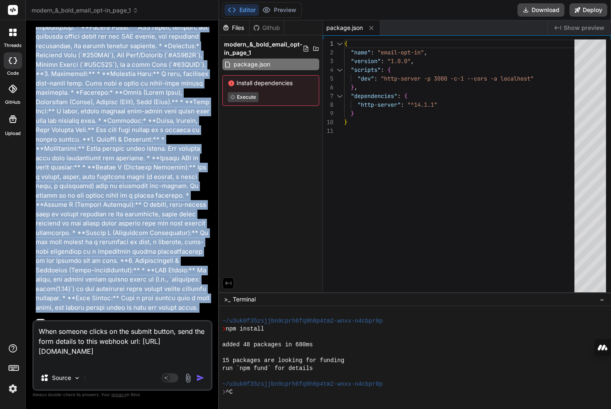
copy div "### **Prompt for a Modern & Bold Email Opt-in Page** **You are a world-class co…"
